Goal: Task Accomplishment & Management: Complete application form

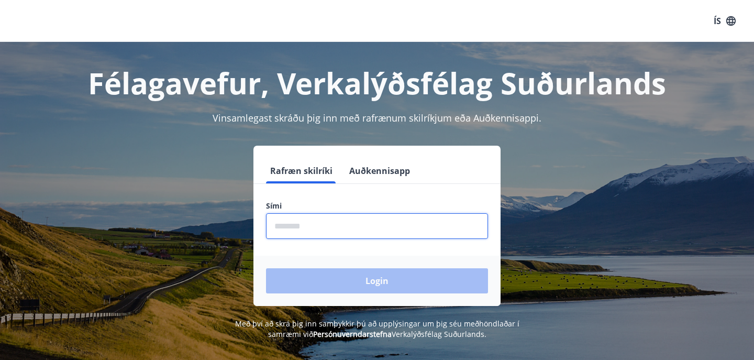
click at [342, 225] on input "phone" at bounding box center [377, 226] width 222 height 26
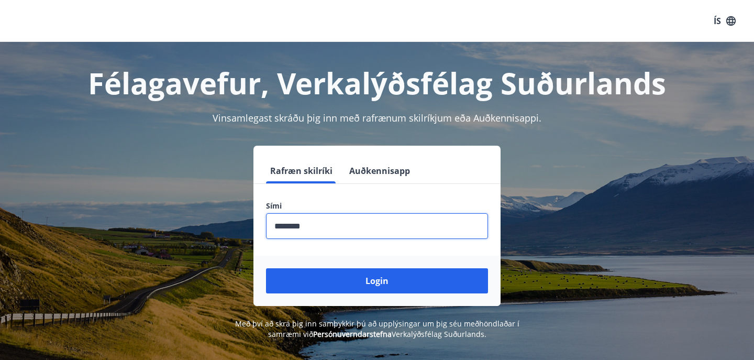
type input "********"
click at [377, 281] on button "Login" at bounding box center [377, 280] width 222 height 25
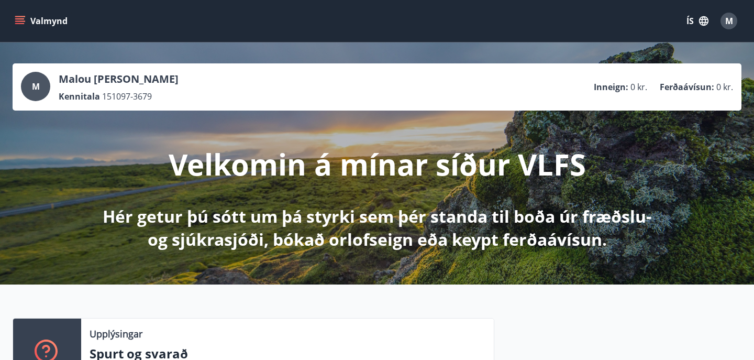
click at [21, 25] on icon "menu" at bounding box center [20, 21] width 10 height 10
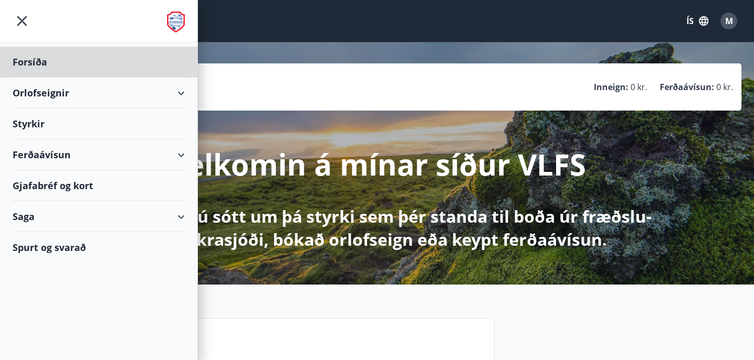
click at [36, 78] on div "Styrkir" at bounding box center [99, 62] width 172 height 31
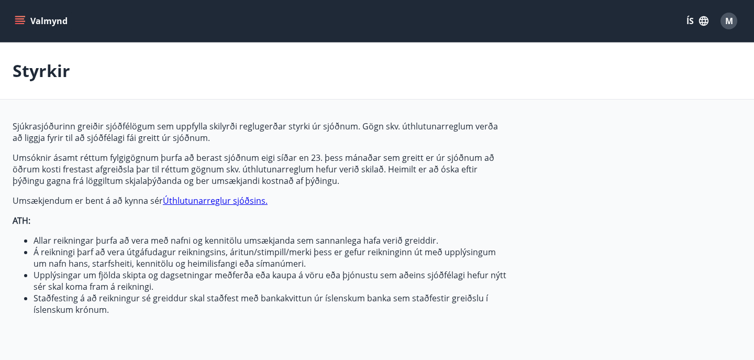
type input "***"
click at [701, 25] on icon "button" at bounding box center [703, 20] width 9 height 9
click at [558, 69] on div "English Íslenska" at bounding box center [614, 81] width 134 height 42
click at [563, 67] on span "English" at bounding box center [572, 66] width 26 height 10
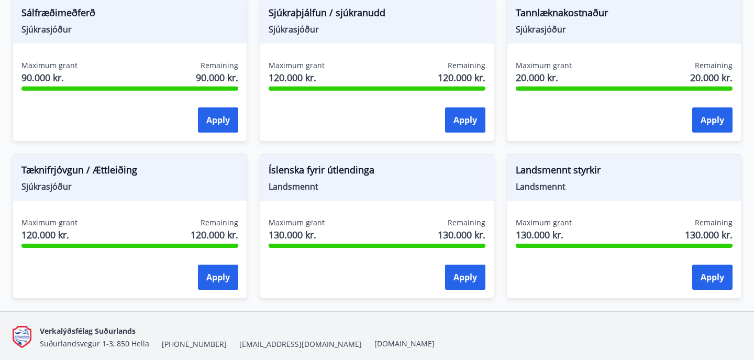
scroll to position [937, 0]
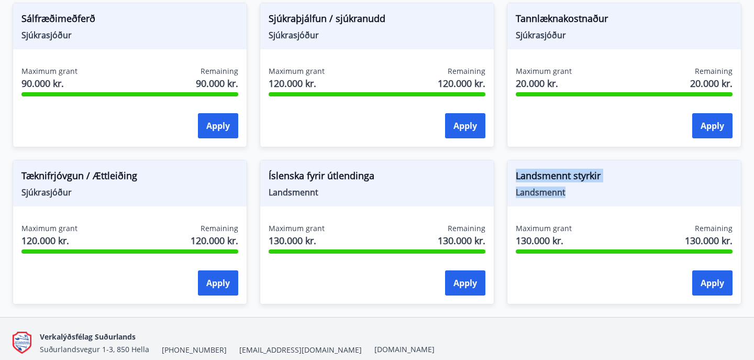
drag, startPoint x: 570, startPoint y: 194, endPoint x: 513, endPoint y: 178, distance: 59.2
click at [513, 178] on div "Landsmennt styrkir Landsmennt" at bounding box center [625, 183] width 234 height 46
copy div "Landsmennt styrkir Landsmennt"
click at [598, 208] on div "Landsmennt styrkir Landsmennt Maximum grant 130.000 kr. Remaining 130.000 kr. A…" at bounding box center [624, 232] width 235 height 145
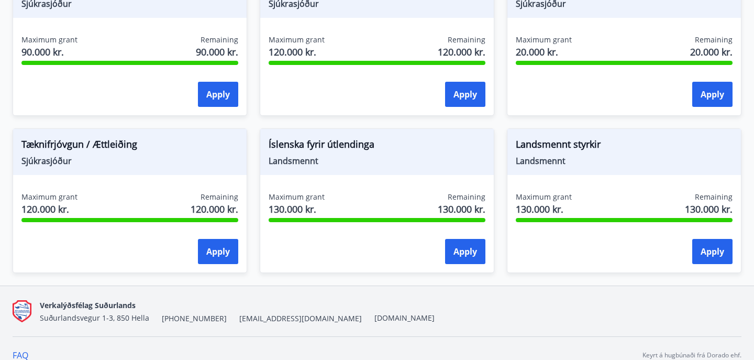
scroll to position [978, 0]
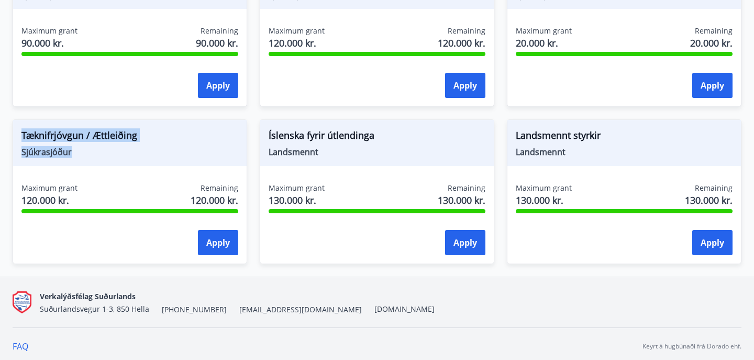
drag, startPoint x: 85, startPoint y: 155, endPoint x: 21, endPoint y: 137, distance: 66.9
click at [21, 137] on div "Tæknifrjóvgun / Ættleiðing Sjúkrasjóður" at bounding box center [130, 143] width 234 height 46
copy div "Tæknifrjóvgun / Ættleiðing Sjúkrasjóður"
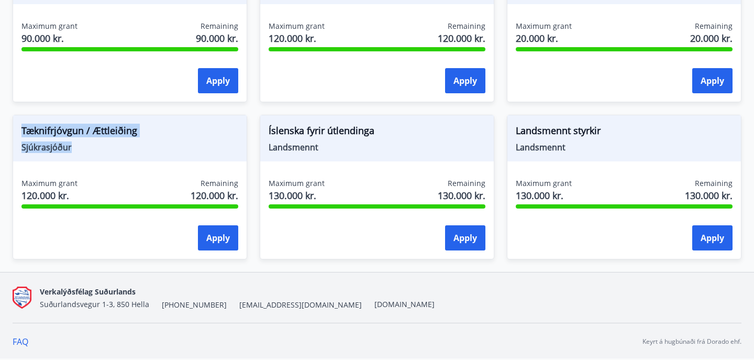
scroll to position [982, 0]
click at [353, 135] on span "Íslenska fyrir útlendinga" at bounding box center [377, 133] width 217 height 18
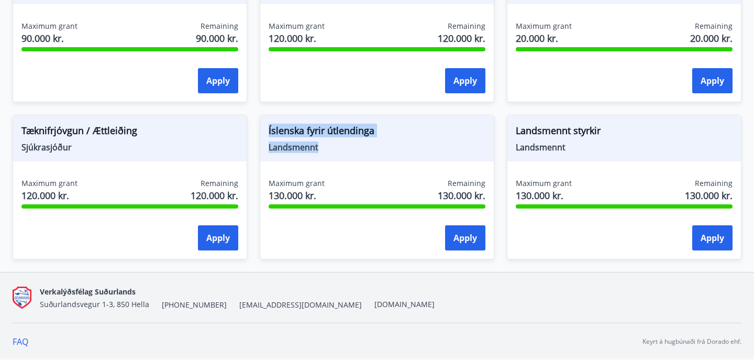
drag, startPoint x: 334, startPoint y: 150, endPoint x: 266, endPoint y: 130, distance: 71.3
click at [266, 130] on div "Íslenska fyrir útlendinga Landsmennt" at bounding box center [377, 138] width 234 height 46
copy div "Íslenska fyrir útlendinga Landsmennt"
click at [386, 146] on span "Landsmennt" at bounding box center [377, 147] width 217 height 12
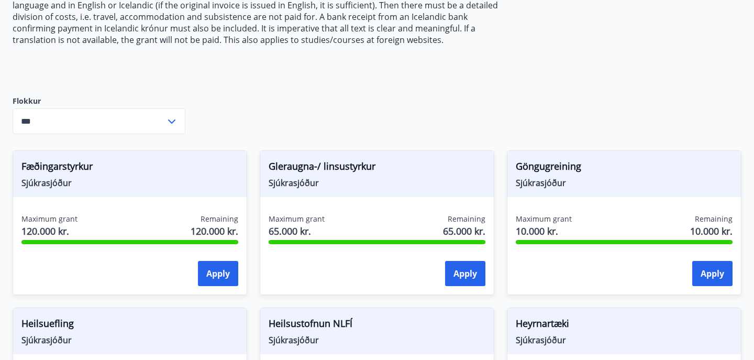
scroll to position [314, 0]
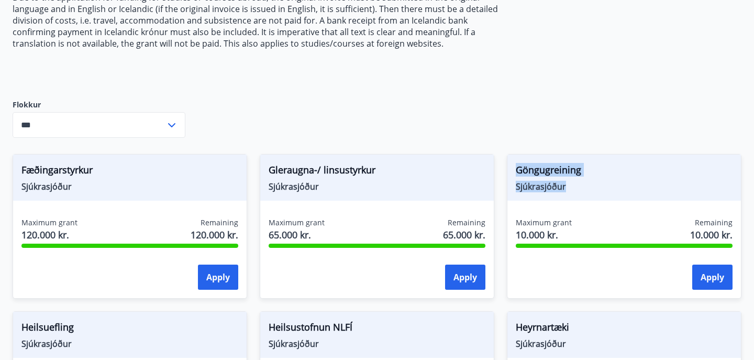
drag, startPoint x: 573, startPoint y: 188, endPoint x: 513, endPoint y: 172, distance: 61.6
click at [513, 172] on div "Göngugreining Sjúkrasjóður" at bounding box center [625, 178] width 234 height 46
copy div "Göngugreining Sjúkrasjóður"
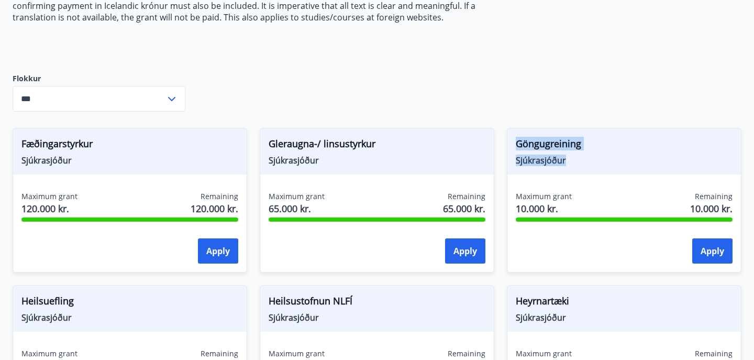
scroll to position [345, 0]
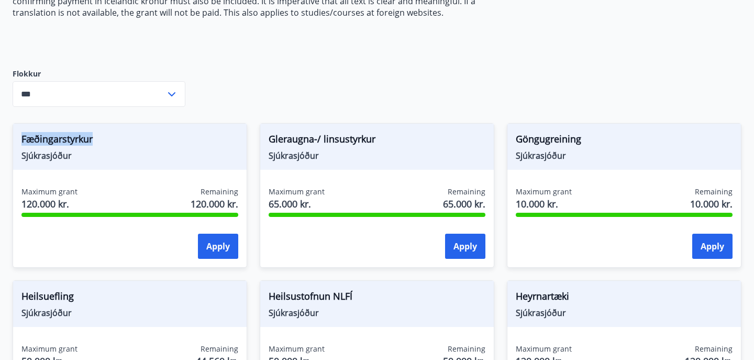
drag, startPoint x: 102, startPoint y: 141, endPoint x: 21, endPoint y: 139, distance: 80.2
click at [21, 139] on span "Fæðingarstyrkur" at bounding box center [129, 141] width 217 height 18
copy span "Fæðingarstyrkur"
click at [168, 159] on span "Sjúkrasjóður" at bounding box center [129, 156] width 217 height 12
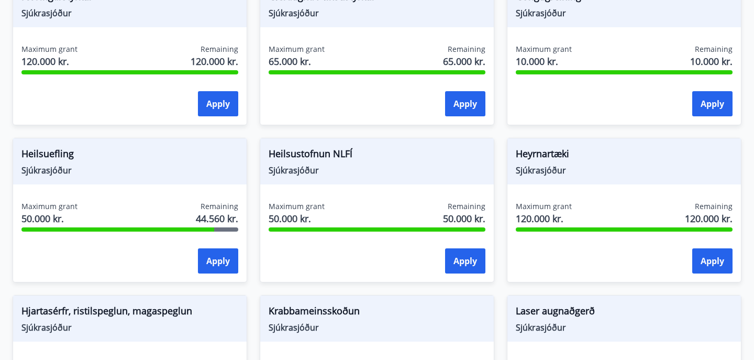
scroll to position [495, 0]
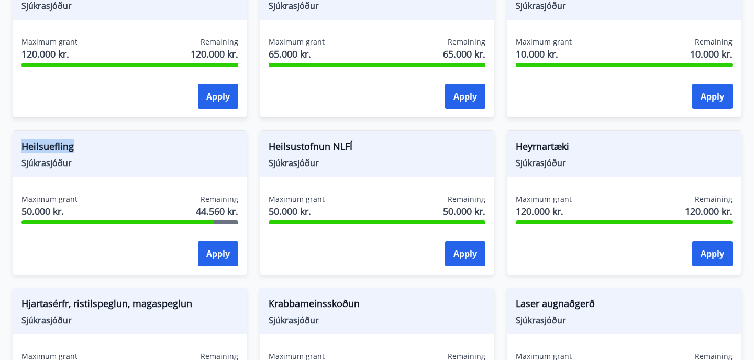
drag, startPoint x: 76, startPoint y: 146, endPoint x: 24, endPoint y: 149, distance: 52.5
click at [24, 149] on span "Heilsuefling" at bounding box center [129, 148] width 217 height 18
click at [397, 193] on div "Heilsustofnun NLFÍ Sjúkrasjóður Maximum grant 50.000 kr. Remaining 50.000 kr. A…" at bounding box center [377, 202] width 235 height 145
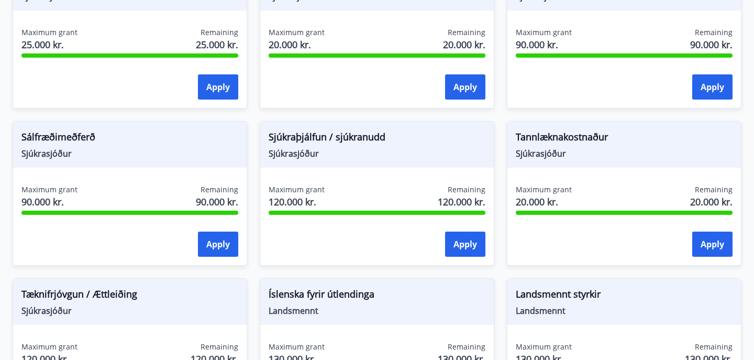
scroll to position [821, 0]
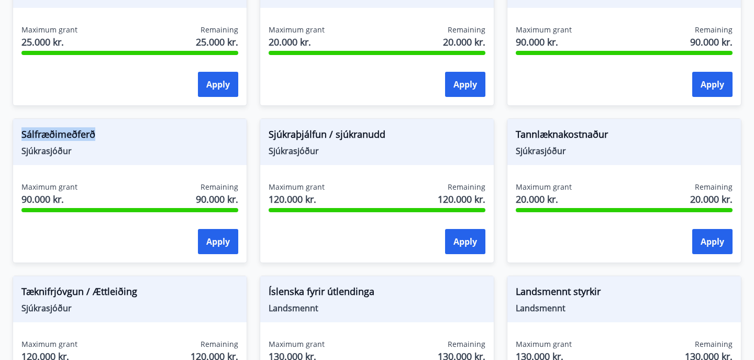
drag, startPoint x: 112, startPoint y: 130, endPoint x: 19, endPoint y: 131, distance: 92.7
click at [19, 131] on div "Sálfræðimeðferð Sjúkrasjóður" at bounding box center [130, 142] width 234 height 46
copy span "Sálfræðimeðferð"
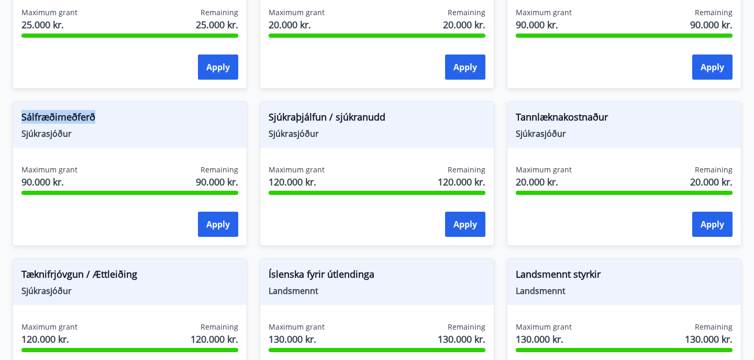
scroll to position [846, 0]
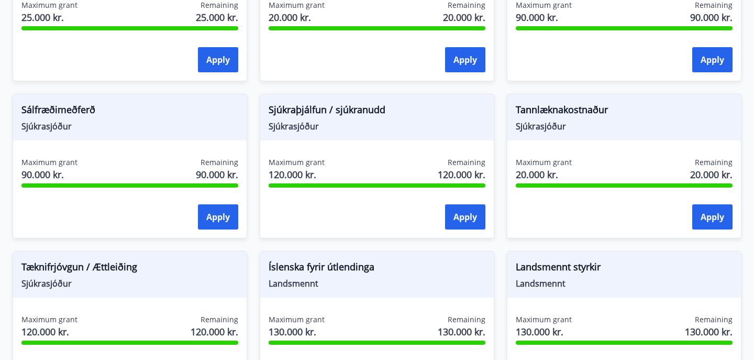
click at [133, 188] on div "Maximum grant 90.000 kr. Remaining 90.000 kr. Apply" at bounding box center [130, 195] width 234 height 76
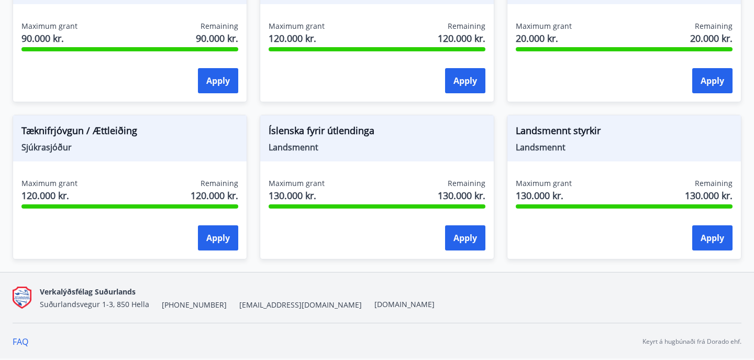
scroll to position [982, 0]
click at [717, 242] on button "Apply" at bounding box center [713, 237] width 40 height 25
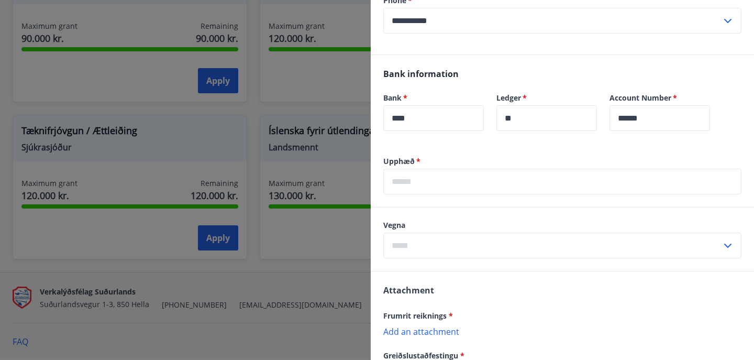
scroll to position [196, 0]
drag, startPoint x: 383, startPoint y: 159, endPoint x: 420, endPoint y: 158, distance: 36.7
click at [420, 158] on div "Upphæð   * ​" at bounding box center [562, 180] width 383 height 51
copy label "Upphæð   *"
click at [462, 238] on input "text" at bounding box center [552, 245] width 338 height 26
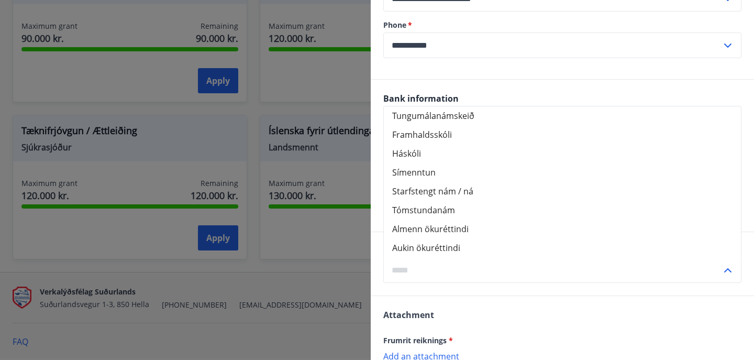
scroll to position [169, 0]
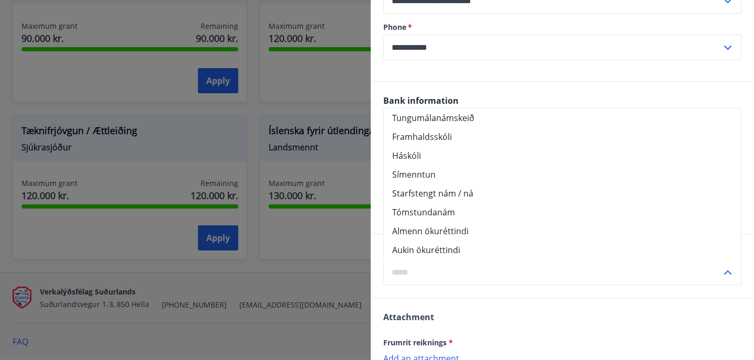
click at [455, 229] on li "Almenn ökuréttindi" at bounding box center [562, 231] width 357 height 19
type input "**********"
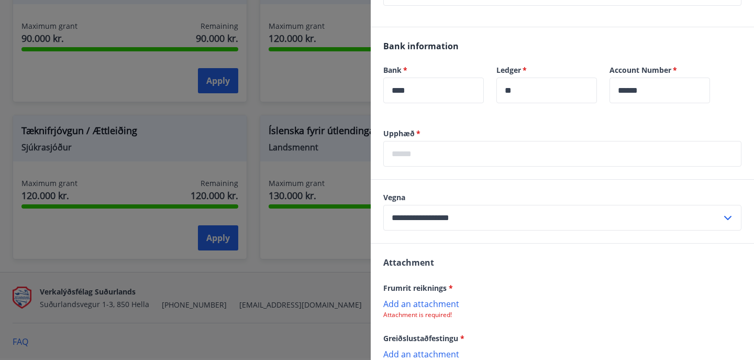
scroll to position [222, 0]
click at [447, 159] on input "text" at bounding box center [562, 155] width 358 height 26
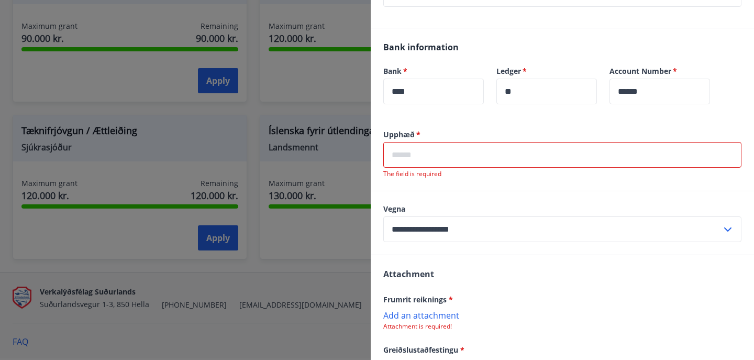
click at [466, 157] on div "**********" at bounding box center [562, 307] width 383 height 356
click at [424, 153] on input "text" at bounding box center [562, 155] width 358 height 26
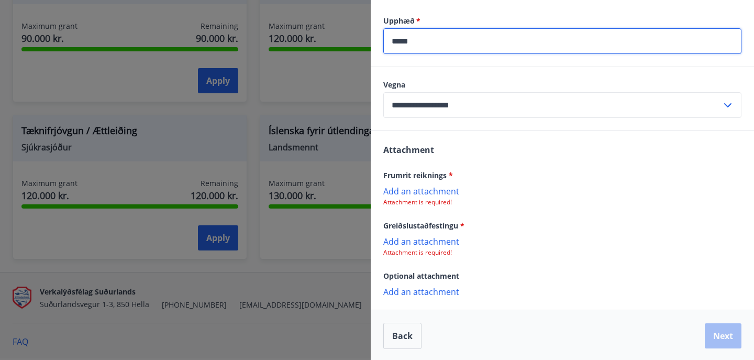
scroll to position [336, 0]
type input "*****"
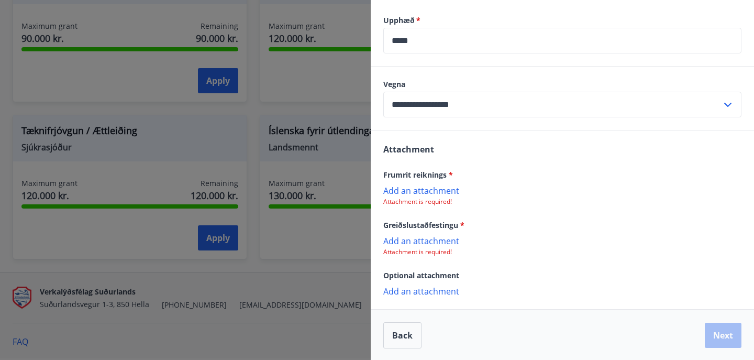
click at [437, 243] on p "Add an attachment" at bounding box center [562, 240] width 358 height 10
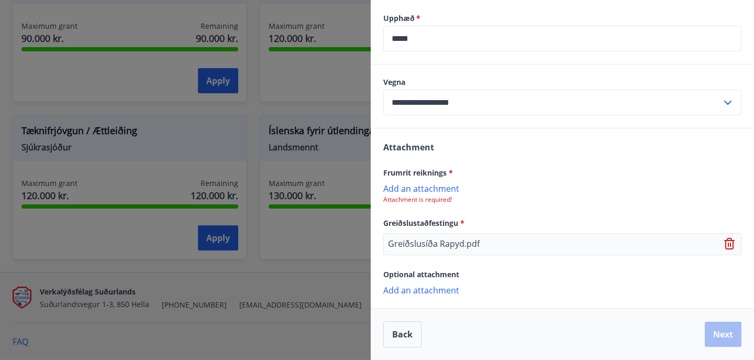
scroll to position [338, 0]
drag, startPoint x: 383, startPoint y: 173, endPoint x: 444, endPoint y: 177, distance: 60.3
click at [444, 177] on span "Frumrit reiknings *" at bounding box center [418, 173] width 70 height 10
copy span "Frumrit reikning"
click at [439, 189] on p "Add an attachment" at bounding box center [562, 188] width 358 height 10
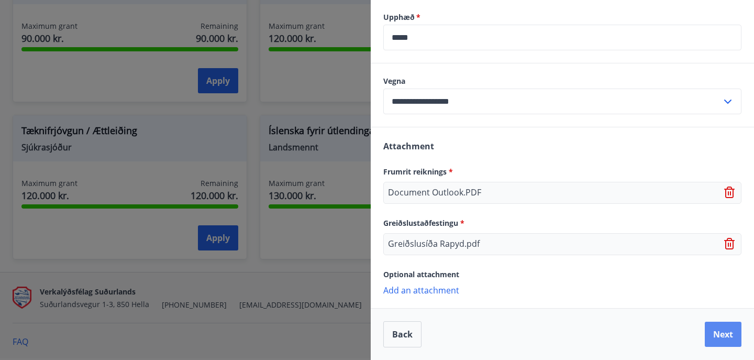
scroll to position [339, 0]
click at [725, 327] on button "Next" at bounding box center [723, 334] width 37 height 25
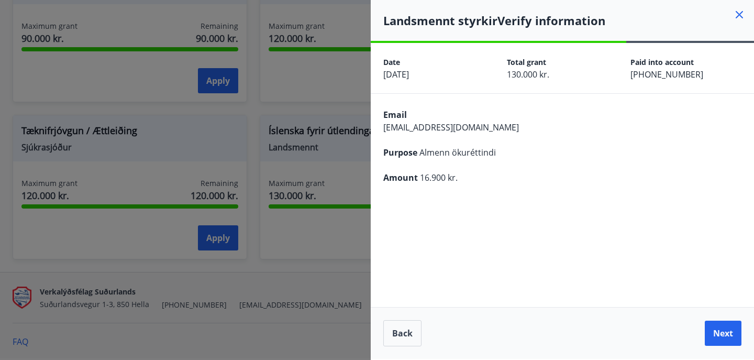
scroll to position [0, 0]
click at [721, 328] on button "Next" at bounding box center [723, 333] width 37 height 25
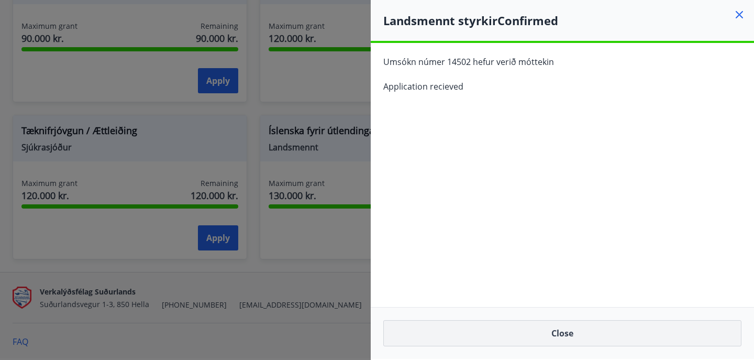
click at [569, 333] on button "Close" at bounding box center [562, 333] width 358 height 26
